Goal: Information Seeking & Learning: Learn about a topic

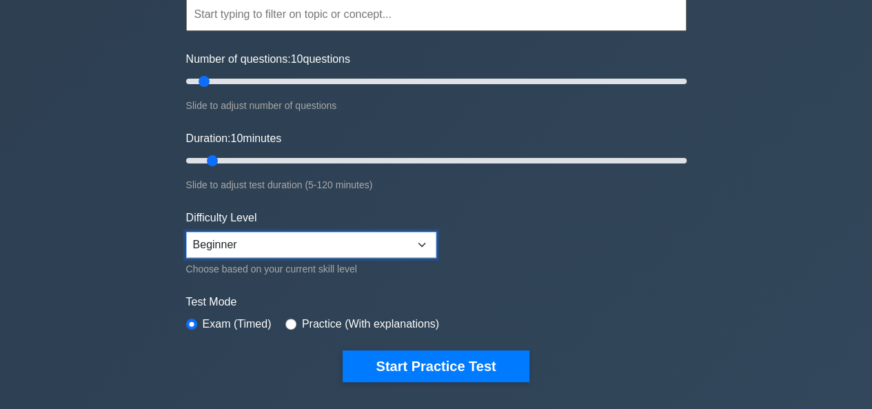
click at [426, 241] on select "Beginner Intermediate Expert" at bounding box center [311, 245] width 250 height 26
click at [491, 267] on form "Topics Scope Management Time Management Cost Management Quality Management Risk…" at bounding box center [436, 169] width 501 height 426
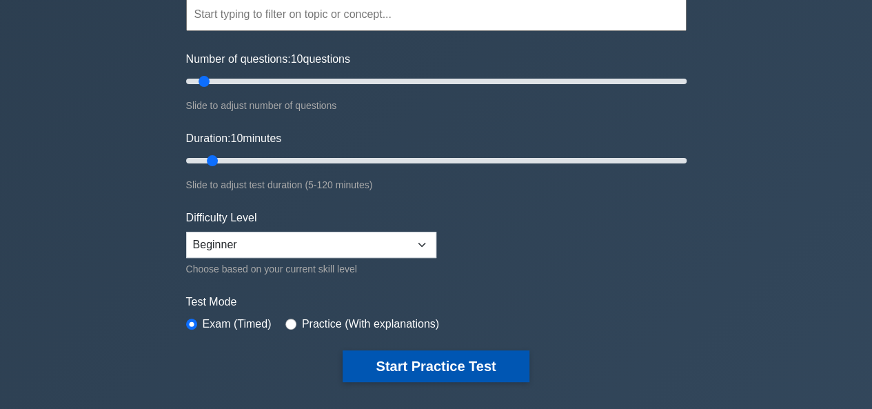
click at [450, 361] on button "Start Practice Test" at bounding box center [436, 366] width 186 height 32
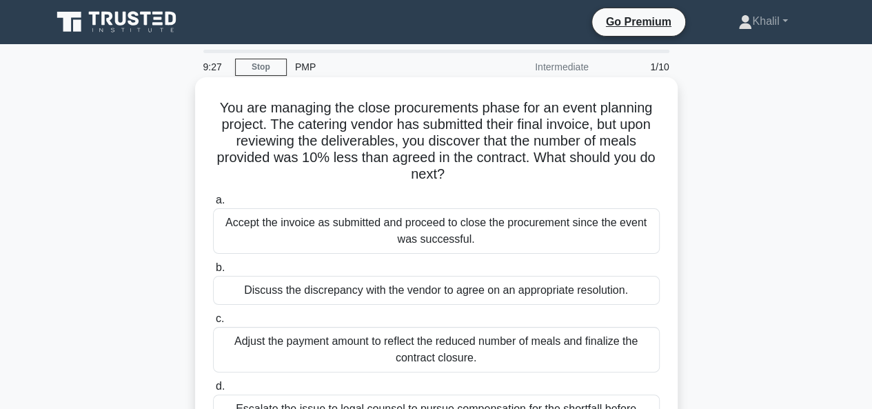
scroll to position [69, 0]
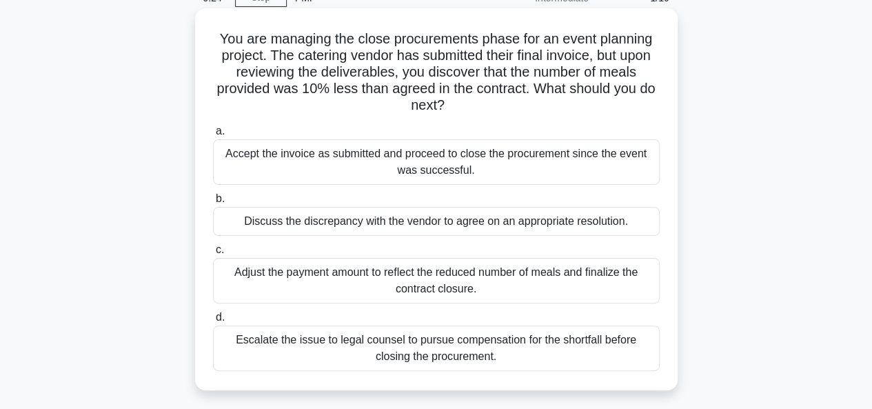
click at [376, 216] on div "Discuss the discrepancy with the vendor to agree on an appropriate resolution." at bounding box center [436, 221] width 447 height 29
click at [213, 203] on input "b. Discuss the discrepancy with the vendor to agree on an appropriate resolutio…" at bounding box center [213, 198] width 0 height 9
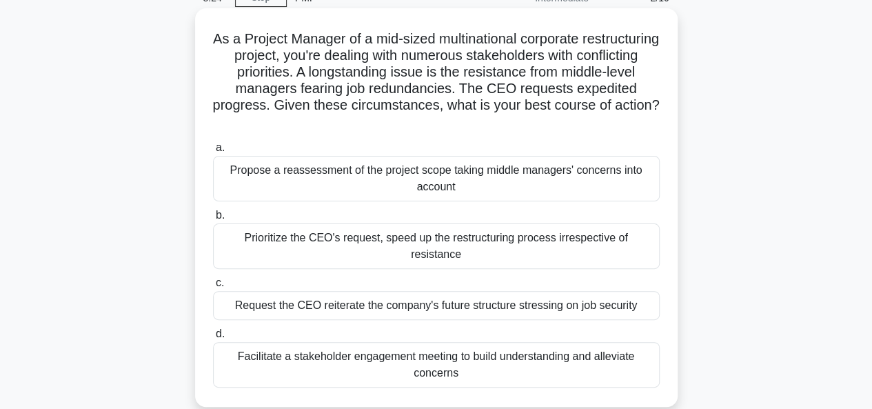
click at [275, 291] on div "Request the CEO reiterate the company's future structure stressing on job secur…" at bounding box center [436, 305] width 447 height 29
click at [213, 288] on input "c. Request the CEO reiterate the company's future structure stressing on job se…" at bounding box center [213, 283] width 0 height 9
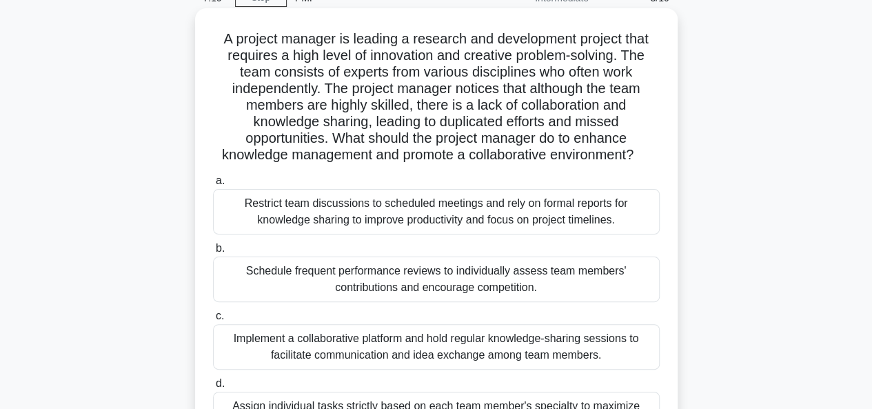
scroll to position [138, 0]
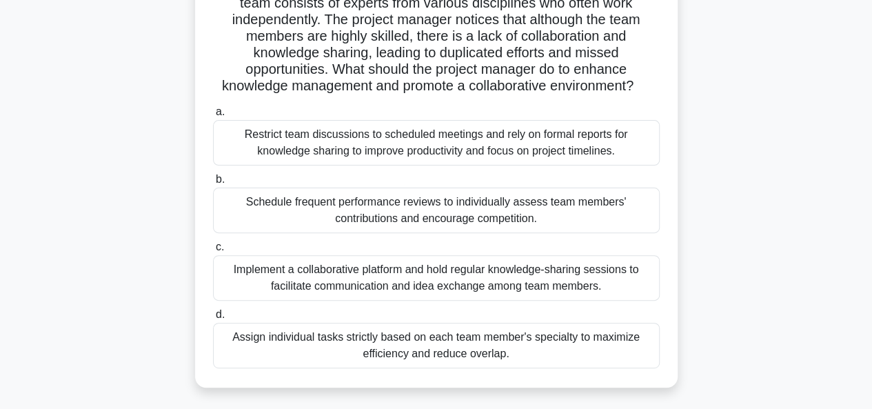
click at [343, 209] on div "Schedule frequent performance reviews to individually assess team members' cont…" at bounding box center [436, 211] width 447 height 46
click at [213, 184] on input "b. Schedule frequent performance reviews to individually assess team members' c…" at bounding box center [213, 179] width 0 height 9
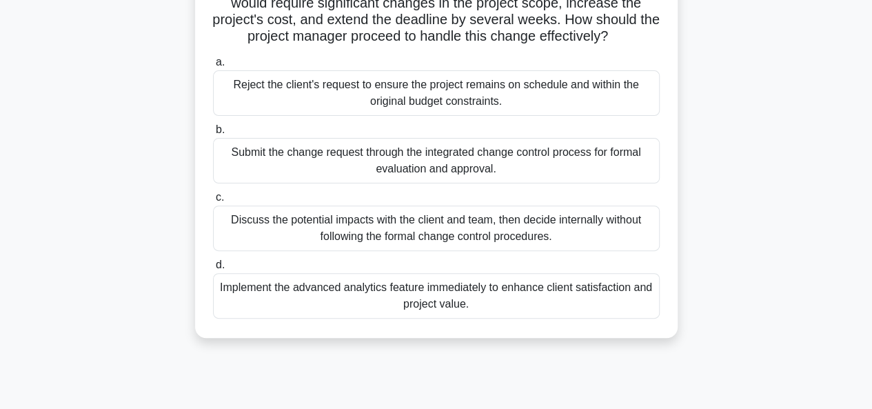
click at [321, 243] on div "Discuss the potential impacts with the client and team, then decide internally …" at bounding box center [436, 228] width 447 height 46
click at [213, 202] on input "c. Discuss the potential impacts with the client and team, then decide internal…" at bounding box center [213, 197] width 0 height 9
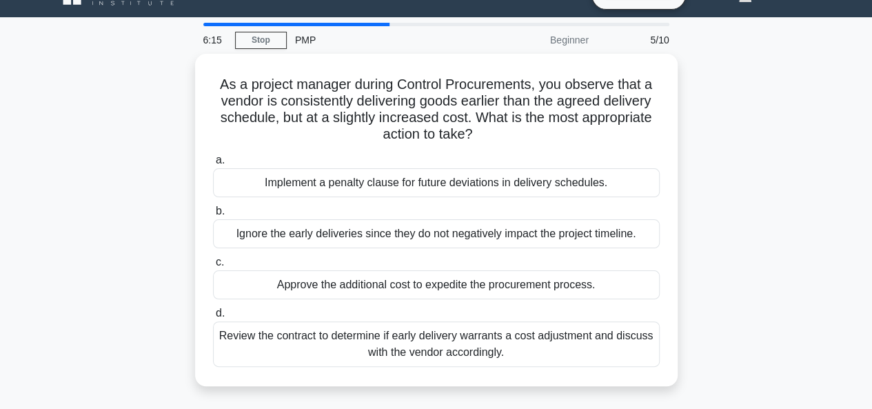
scroll to position [0, 0]
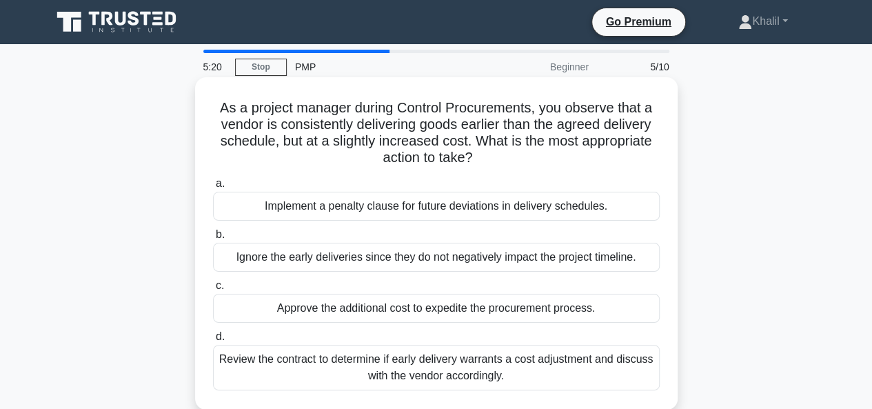
click at [375, 309] on div "Approve the additional cost to expedite the procurement process." at bounding box center [436, 308] width 447 height 29
click at [213, 290] on input "c. Approve the additional cost to expedite the procurement process." at bounding box center [213, 285] width 0 height 9
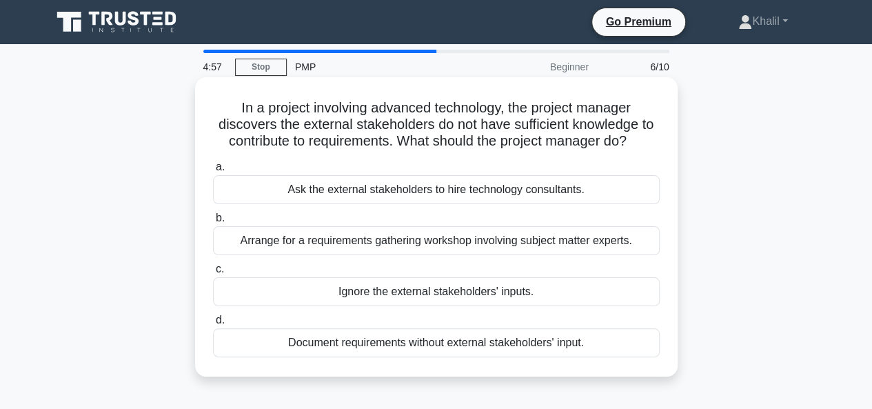
click at [331, 245] on div "Arrange for a requirements gathering workshop involving subject matter experts." at bounding box center [436, 240] width 447 height 29
click at [213, 223] on input "b. Arrange for a requirements gathering workshop involving subject matter exper…" at bounding box center [213, 218] width 0 height 9
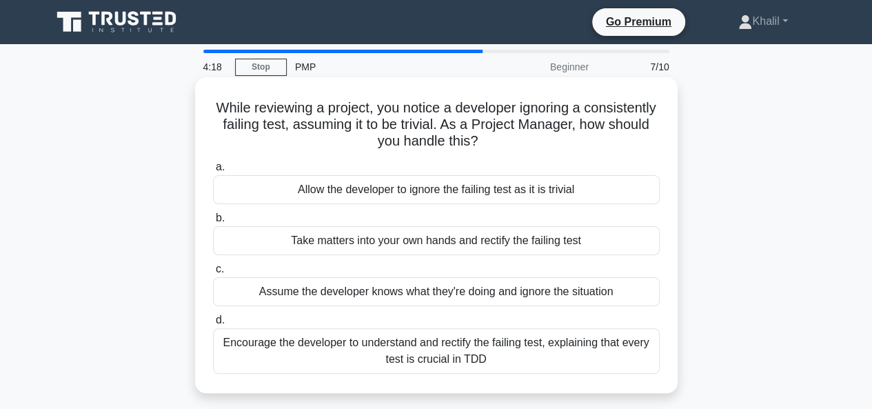
click at [327, 341] on div "Encourage the developer to understand and rectify the failing test, explaining …" at bounding box center [436, 351] width 447 height 46
click at [213, 325] on input "d. Encourage the developer to understand and rectify the failing test, explaini…" at bounding box center [213, 320] width 0 height 9
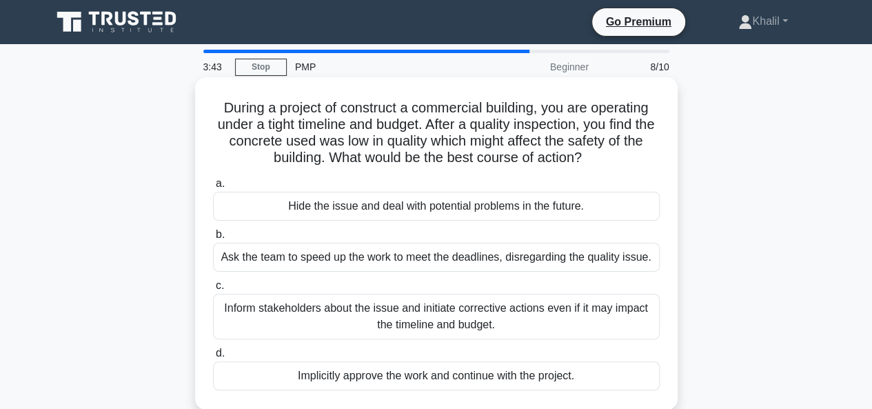
click at [274, 319] on div "Inform stakeholders about the issue and initiate corrective actions even if it …" at bounding box center [436, 317] width 447 height 46
click at [213, 290] on input "c. Inform stakeholders about the issue and initiate corrective actions even if …" at bounding box center [213, 285] width 0 height 9
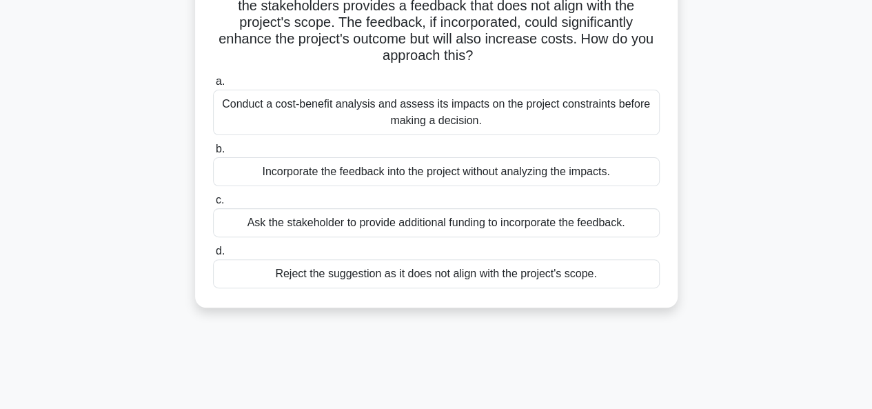
scroll to position [138, 0]
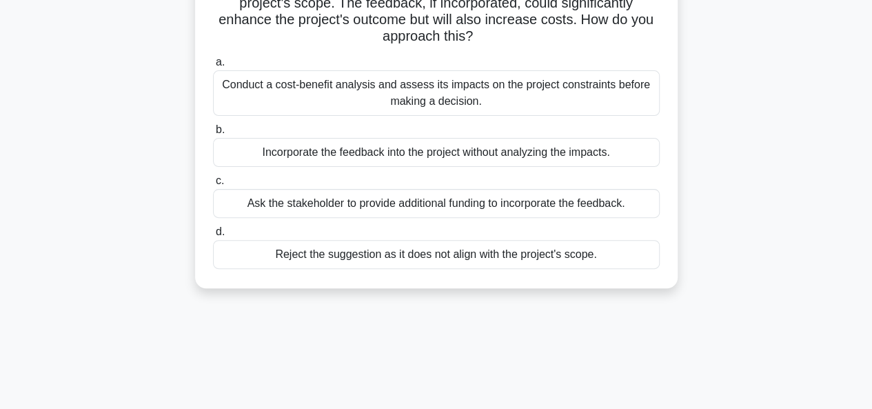
click at [358, 201] on div "Ask the stakeholder to provide additional funding to incorporate the feedback." at bounding box center [436, 203] width 447 height 29
click at [213, 185] on input "c. Ask the stakeholder to provide additional funding to incorporate the feedbac…" at bounding box center [213, 181] width 0 height 9
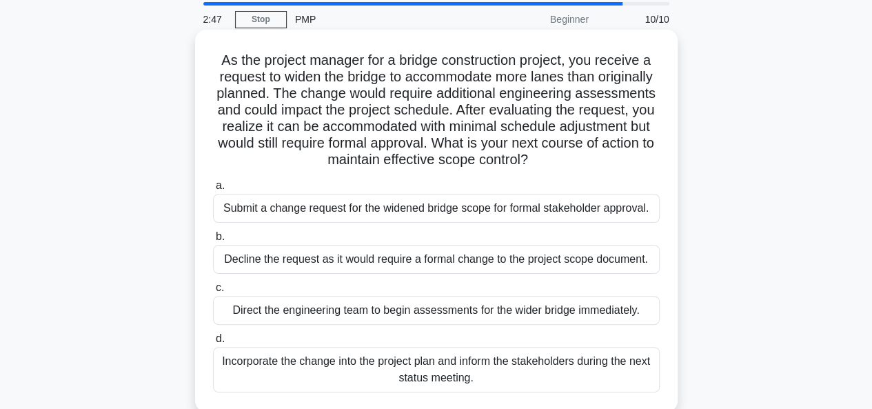
scroll to position [69, 0]
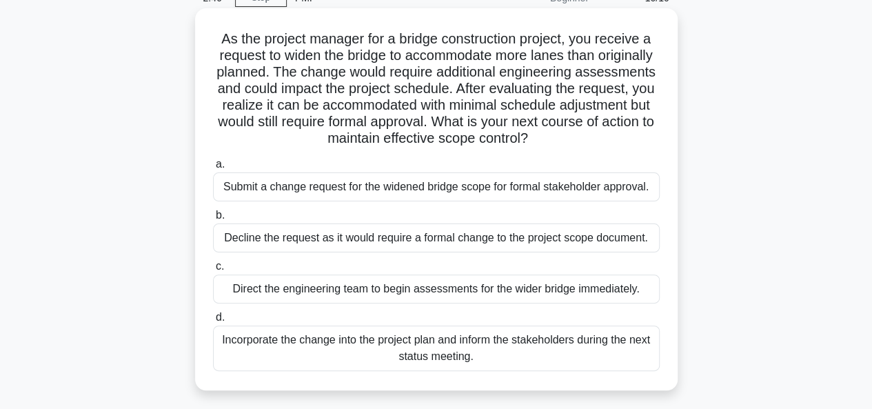
click at [294, 337] on div "Incorporate the change into the project plan and inform the stakeholders during…" at bounding box center [436, 348] width 447 height 46
click at [213, 322] on input "d. Incorporate the change into the project plan and inform the stakeholders dur…" at bounding box center [213, 317] width 0 height 9
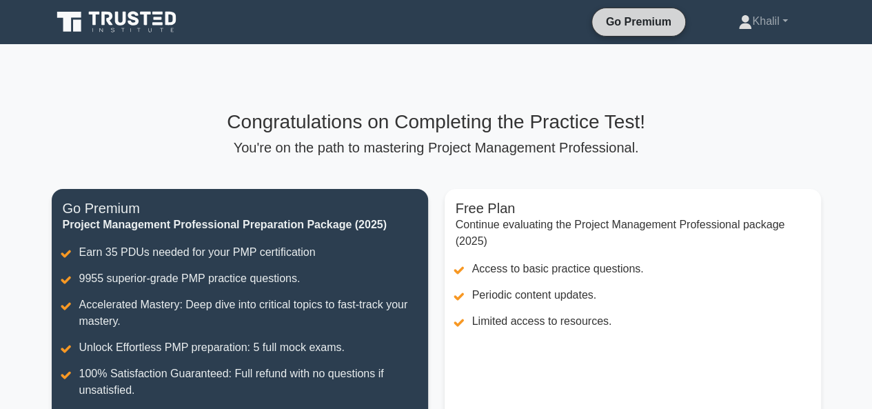
click at [609, 26] on link "Go Premium" at bounding box center [639, 21] width 82 height 17
